Goal: Information Seeking & Learning: Learn about a topic

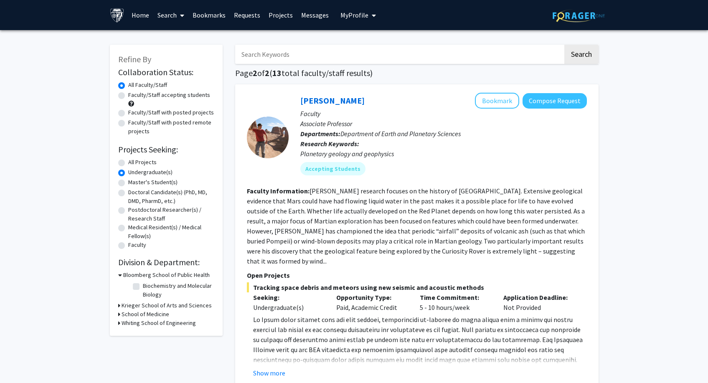
click at [280, 13] on link "Projects" at bounding box center [280, 14] width 33 height 29
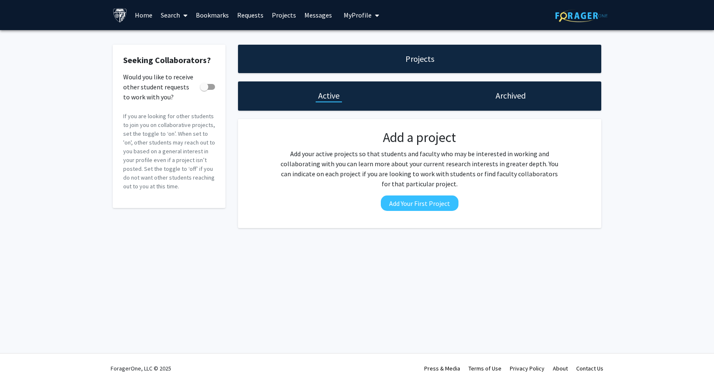
click at [285, 18] on link "Projects" at bounding box center [284, 14] width 33 height 29
click at [175, 16] on link "Search" at bounding box center [174, 14] width 35 height 29
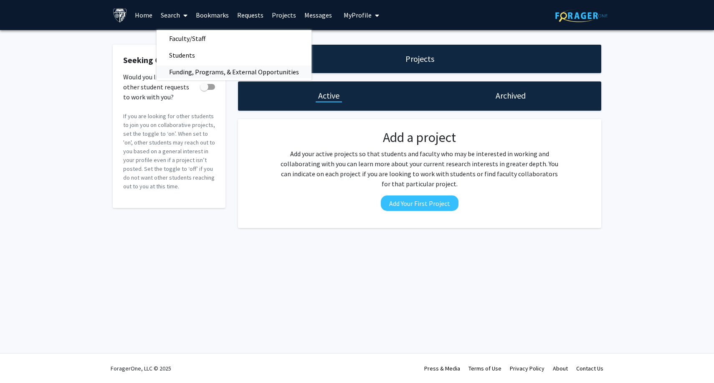
click at [189, 70] on span "Funding, Programs, & External Opportunities" at bounding box center [234, 71] width 155 height 17
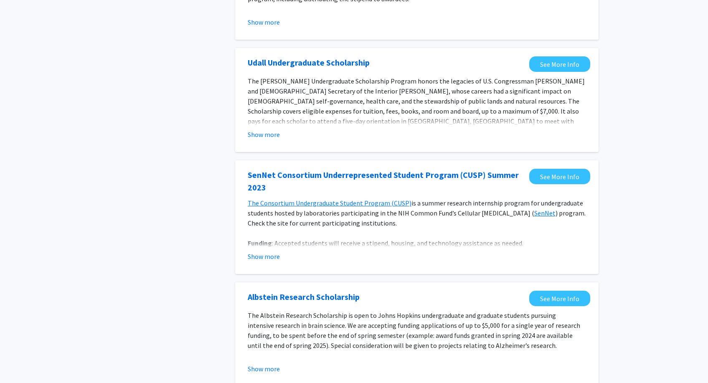
scroll to position [282, 0]
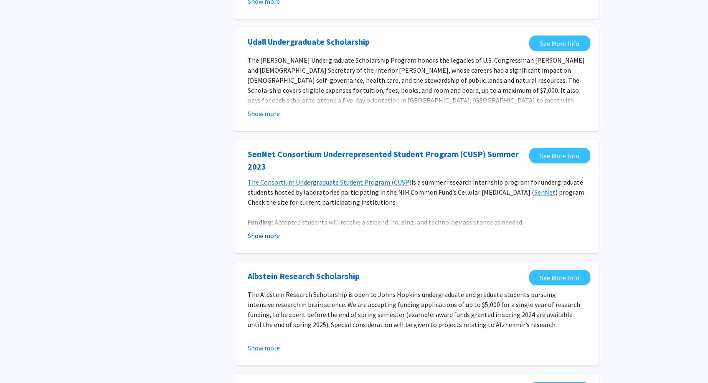
click at [255, 239] on button "Show more" at bounding box center [264, 235] width 32 height 10
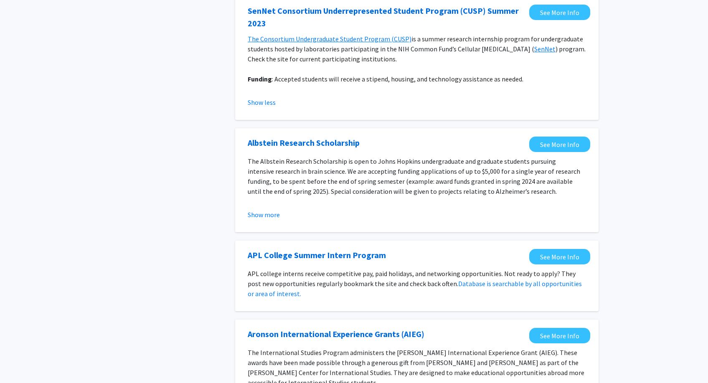
scroll to position [452, 0]
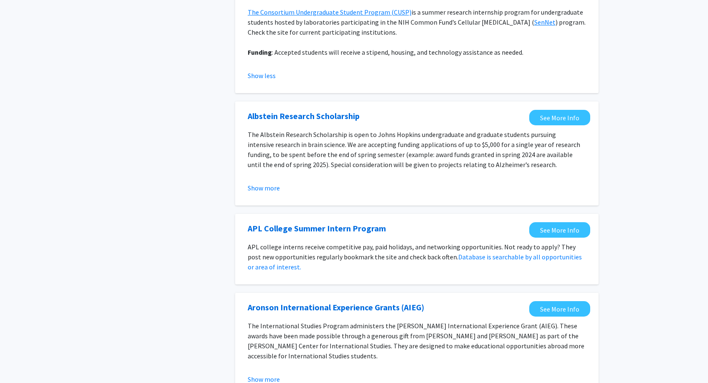
click at [266, 194] on fg-opportunity "Albstein Research Scholarship See More Info The Albstein Research Scholarship i…" at bounding box center [416, 153] width 346 height 87
click at [265, 192] on button "Show more" at bounding box center [264, 188] width 32 height 10
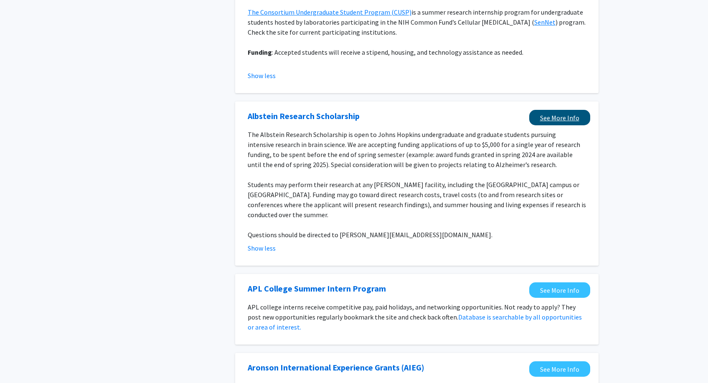
click at [565, 120] on link "See More Info" at bounding box center [559, 117] width 61 height 15
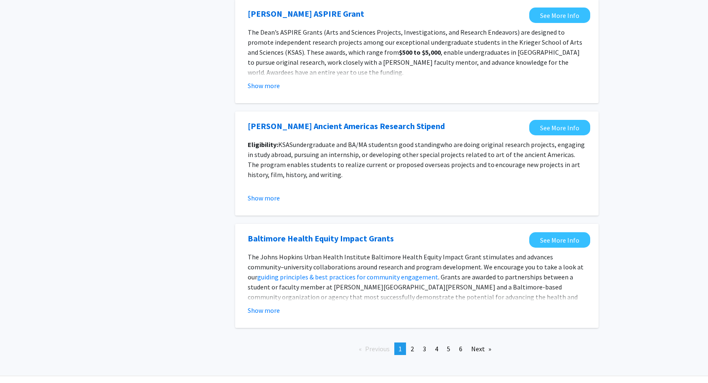
scroll to position [920, 0]
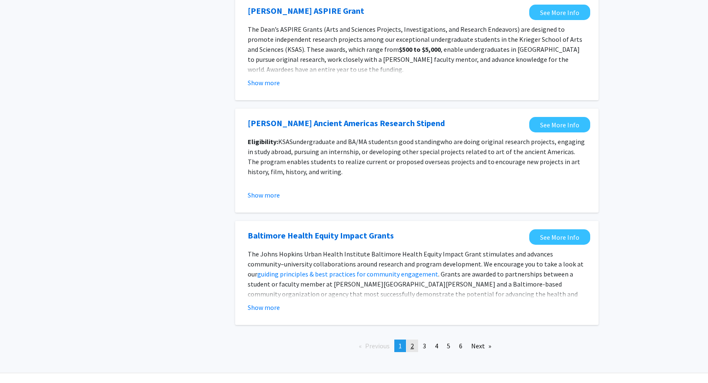
click at [410, 341] on span "2" at bounding box center [411, 345] width 3 height 8
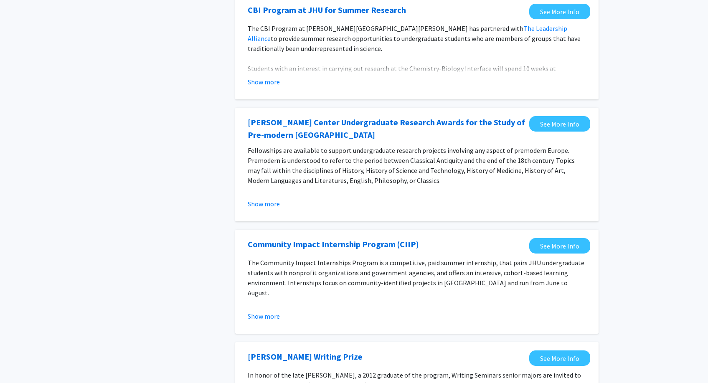
scroll to position [461, 0]
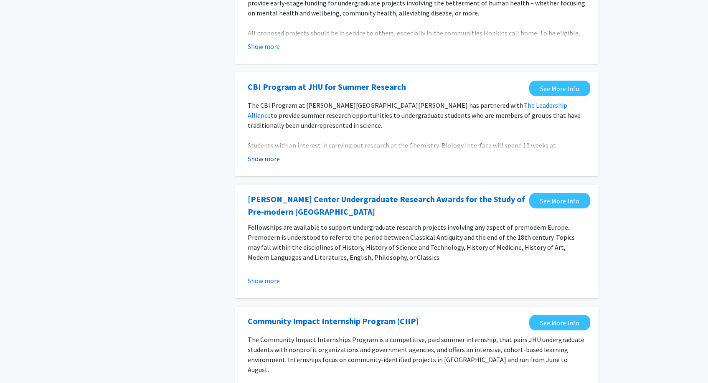
click at [269, 156] on button "Show more" at bounding box center [264, 159] width 32 height 10
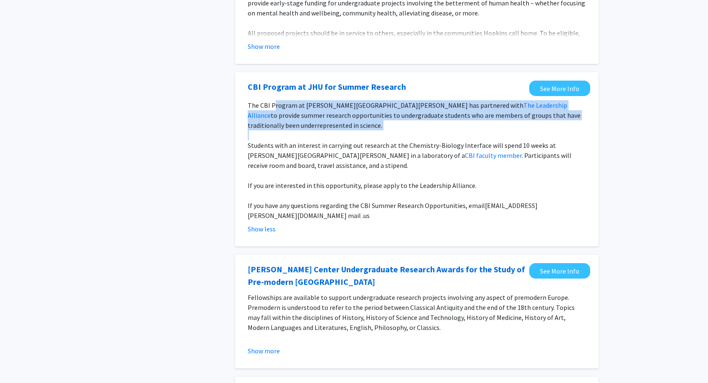
drag, startPoint x: 349, startPoint y: 134, endPoint x: 355, endPoint y: 136, distance: 5.8
click at [355, 136] on div "The CBI Program at [PERSON_NAME][GEOGRAPHIC_DATA][PERSON_NAME] has partnered wi…" at bounding box center [417, 160] width 338 height 120
click at [329, 140] on p at bounding box center [417, 135] width 338 height 10
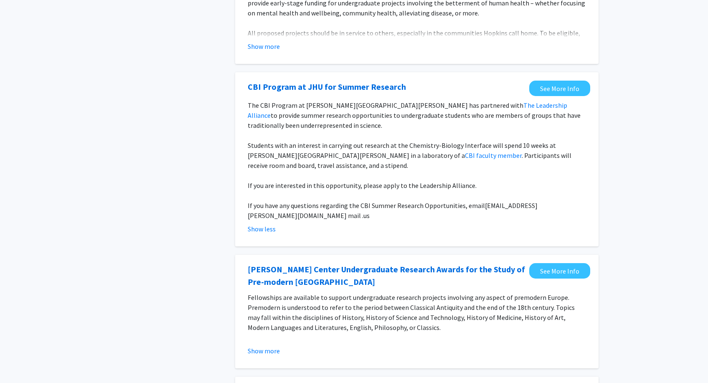
click at [275, 140] on p at bounding box center [417, 135] width 338 height 10
click at [321, 172] on p at bounding box center [417, 175] width 338 height 10
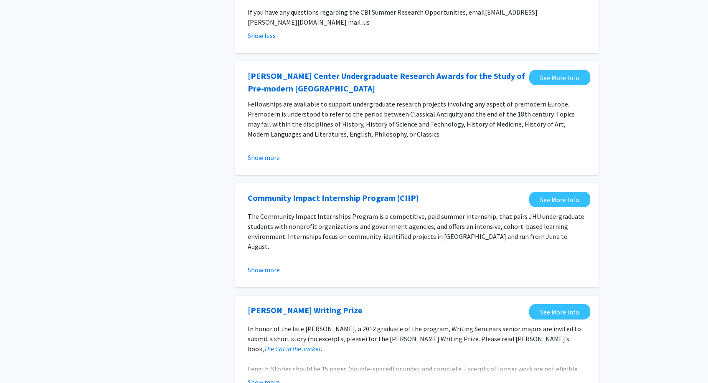
scroll to position [661, 0]
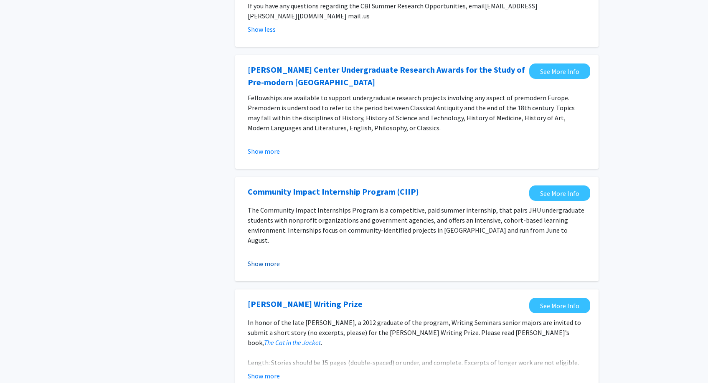
click at [271, 258] on button "Show more" at bounding box center [264, 263] width 32 height 10
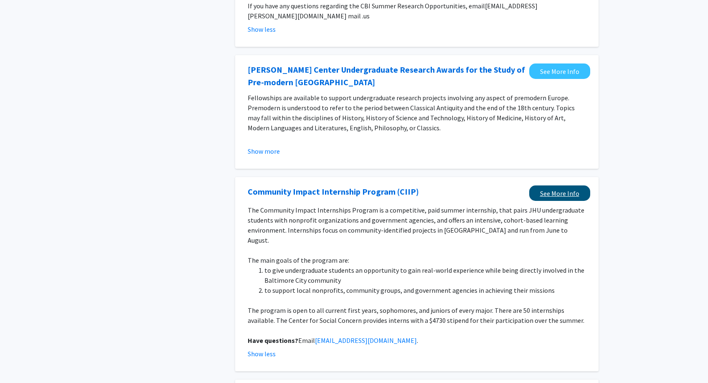
click at [536, 185] on link "See More Info" at bounding box center [559, 192] width 61 height 15
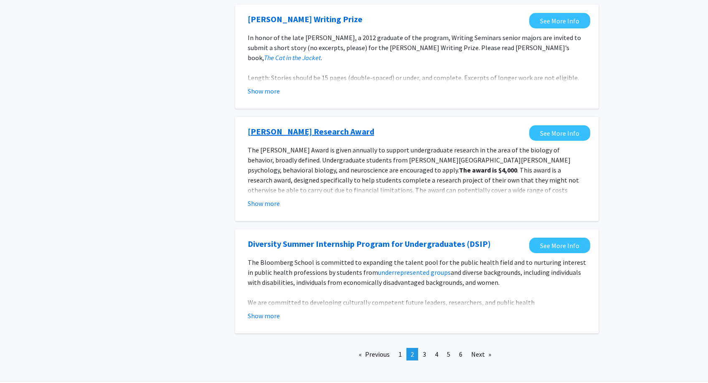
scroll to position [1038, 0]
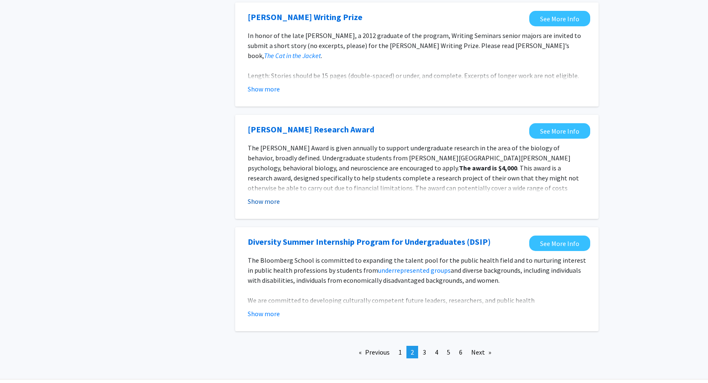
click at [262, 196] on button "Show more" at bounding box center [264, 201] width 32 height 10
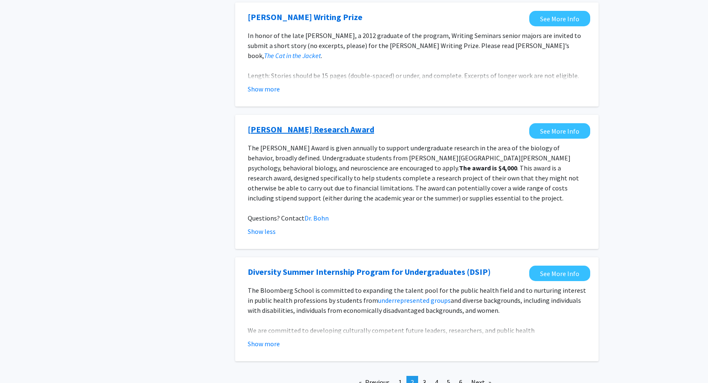
click at [291, 123] on link "[PERSON_NAME] Research Award" at bounding box center [311, 129] width 126 height 13
